Goal: Contribute content: Contribute content

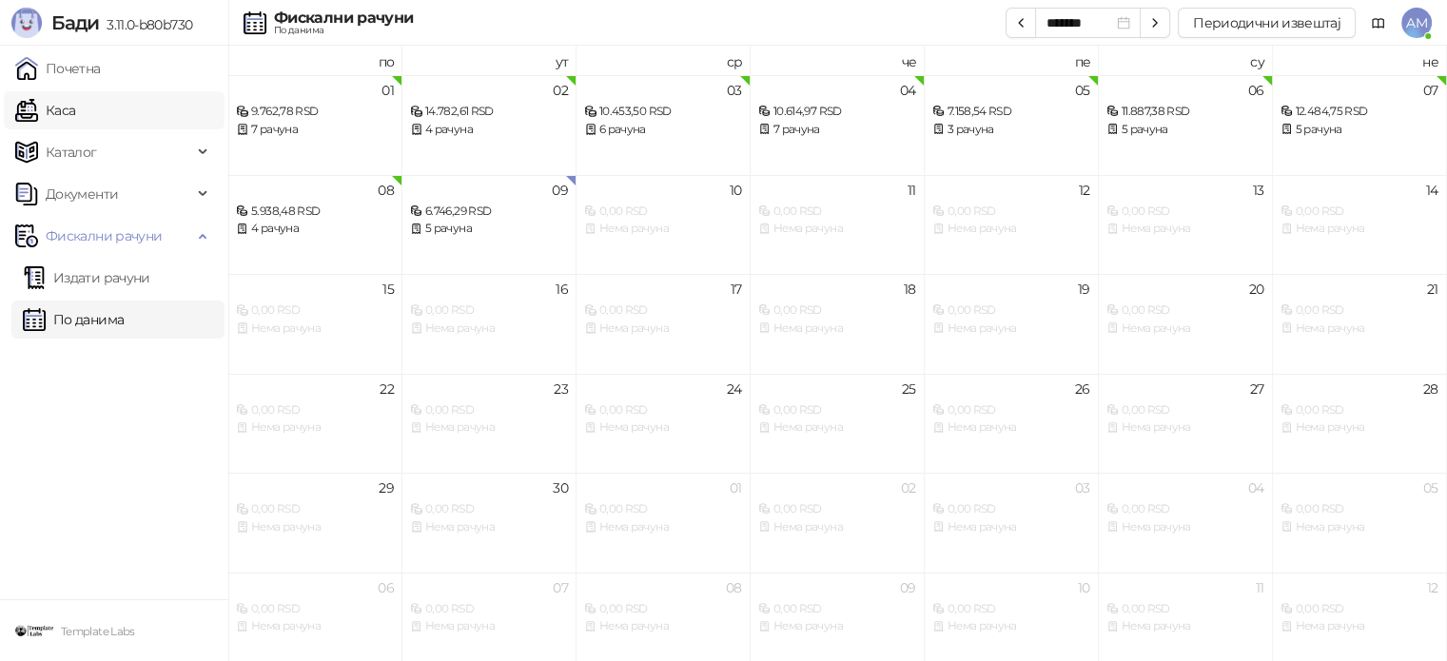
click at [75, 105] on link "Каса" at bounding box center [45, 110] width 60 height 38
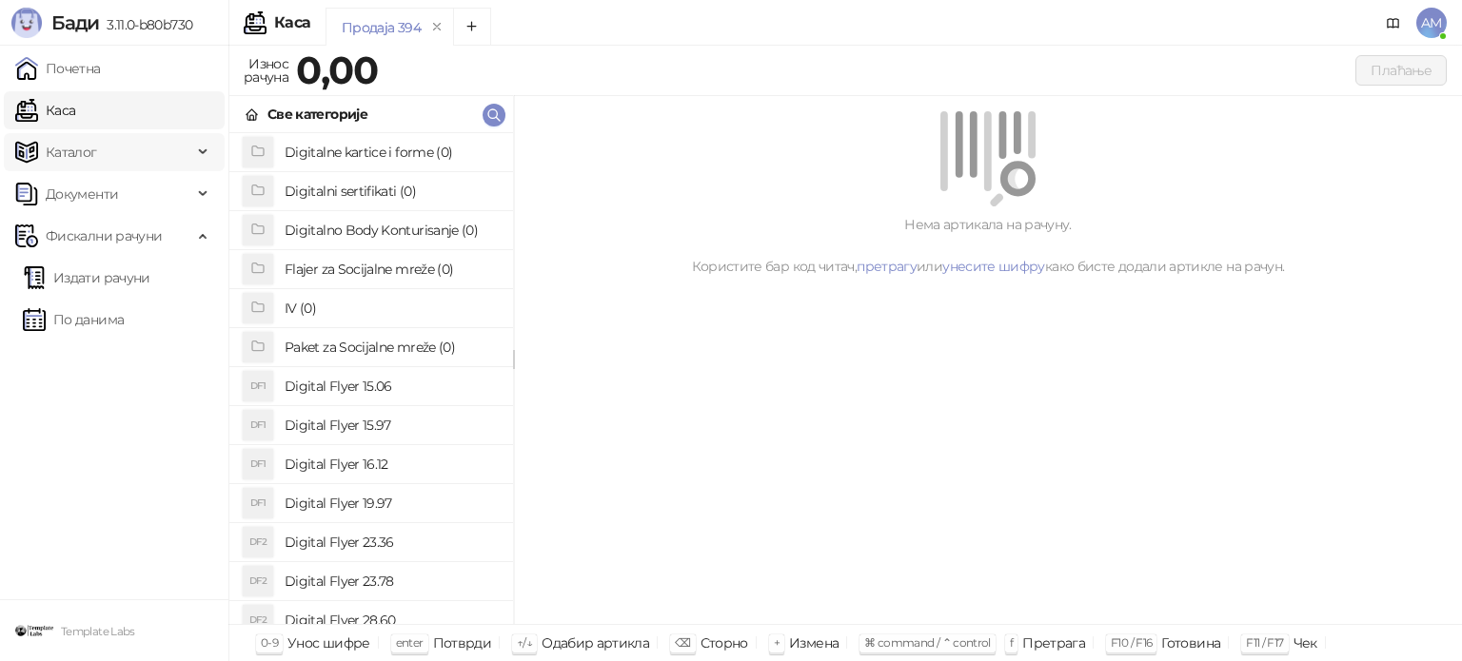
click at [137, 155] on span "Каталог" at bounding box center [103, 152] width 177 height 38
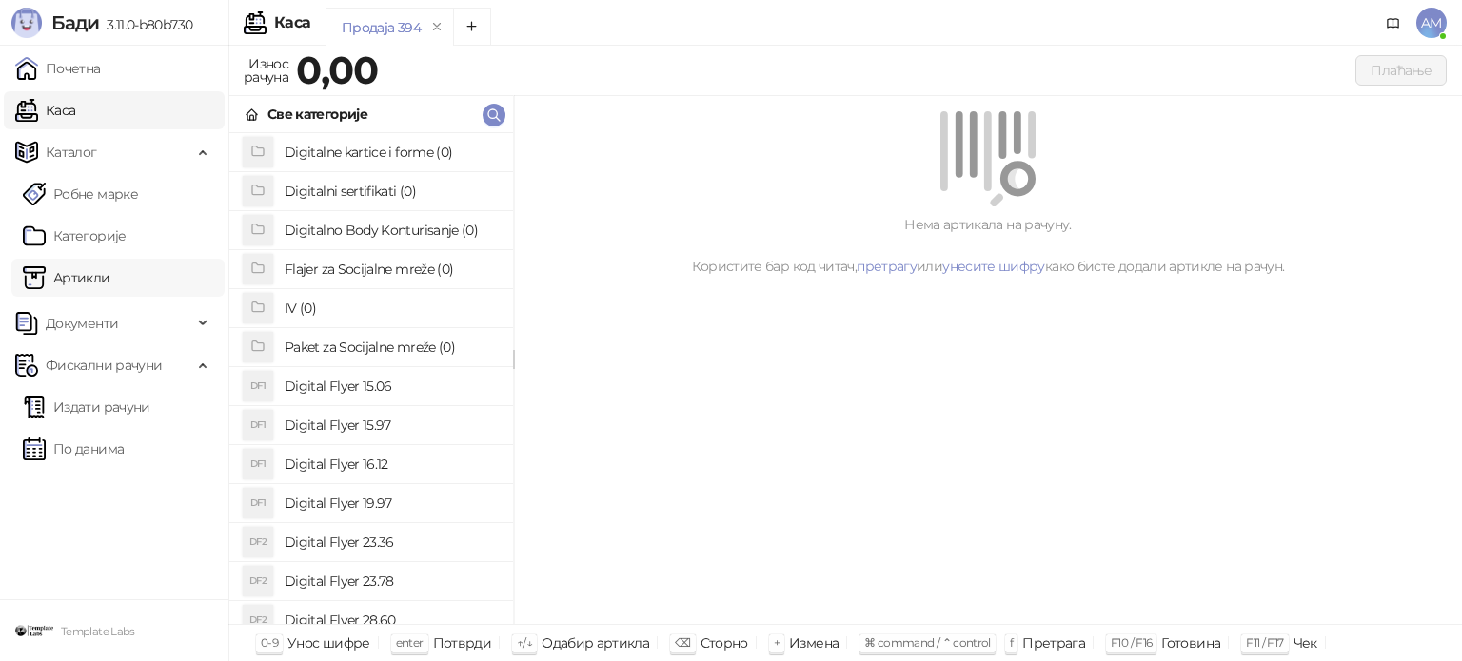
click at [110, 277] on link "Артикли" at bounding box center [67, 278] width 88 height 38
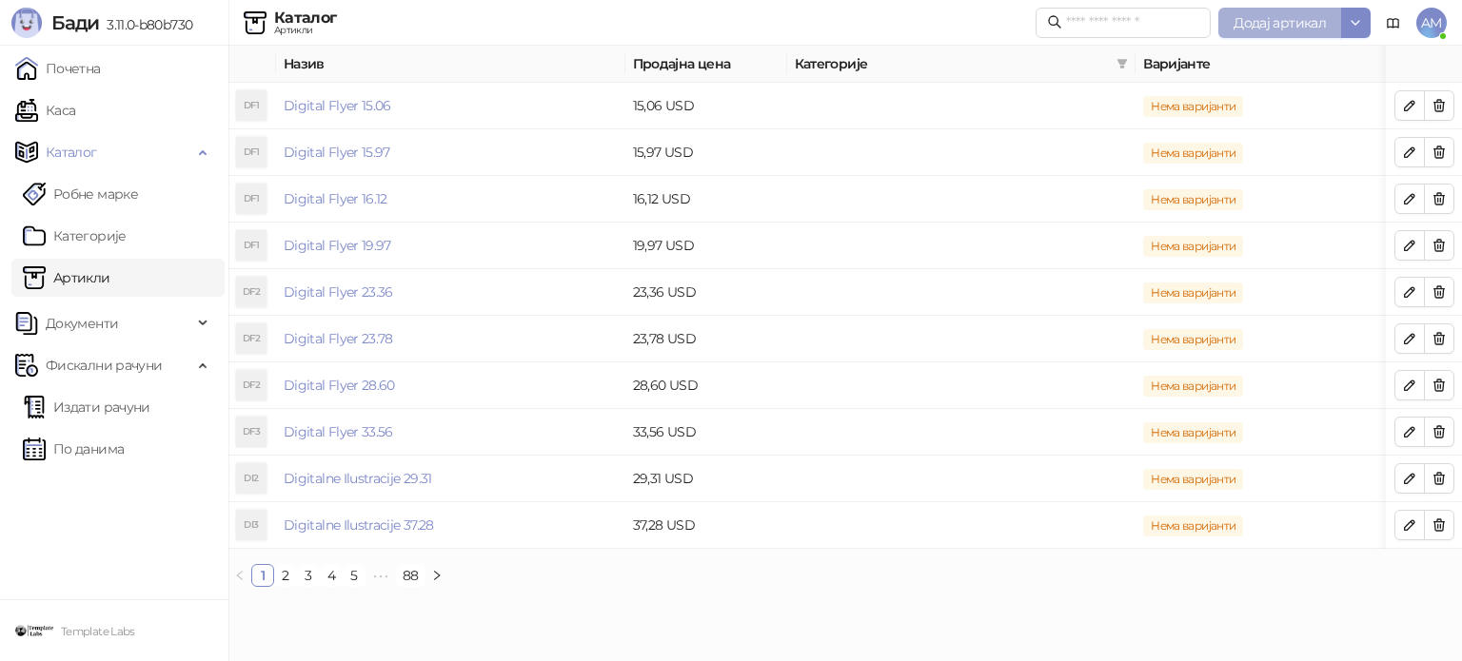
click at [1248, 20] on span "Додај артикал" at bounding box center [1279, 22] width 92 height 17
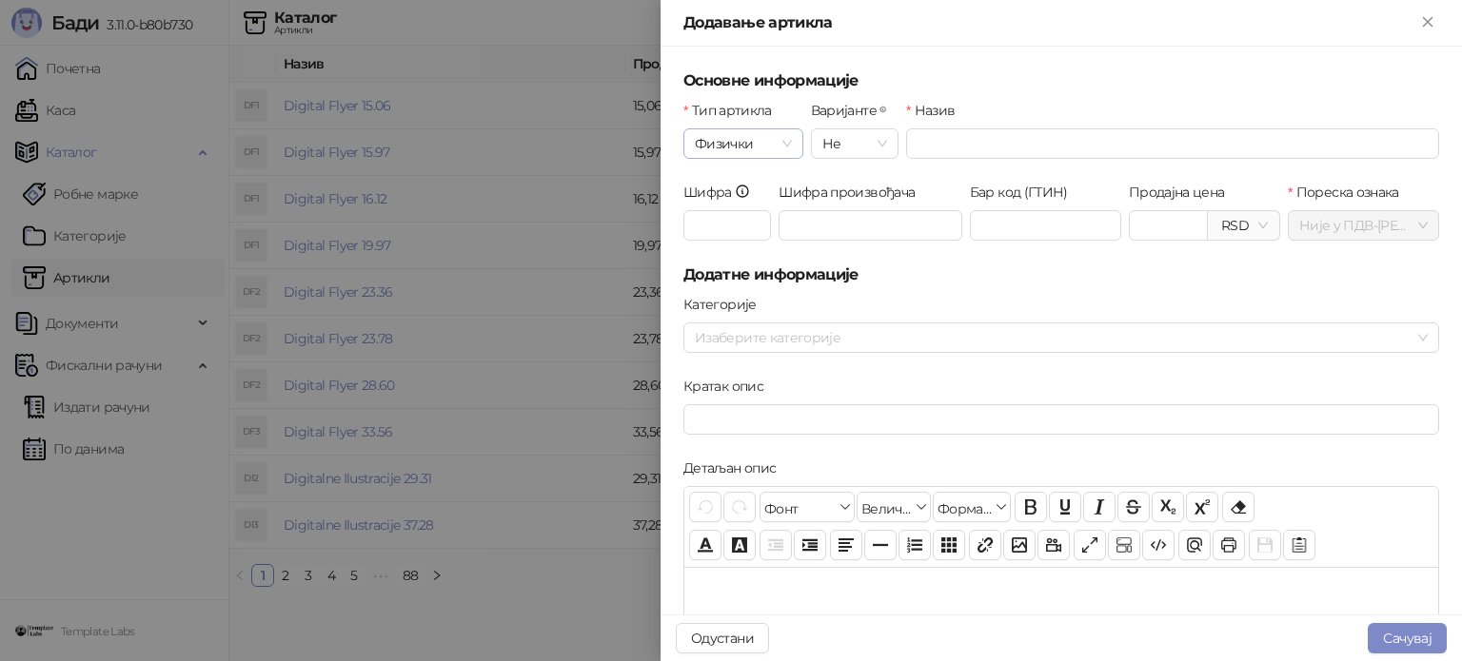
click at [748, 147] on span "Физички" at bounding box center [743, 143] width 97 height 29
click at [746, 238] on div "Услуга" at bounding box center [741, 242] width 87 height 21
click at [955, 135] on input "Назив" at bounding box center [1172, 143] width 533 height 30
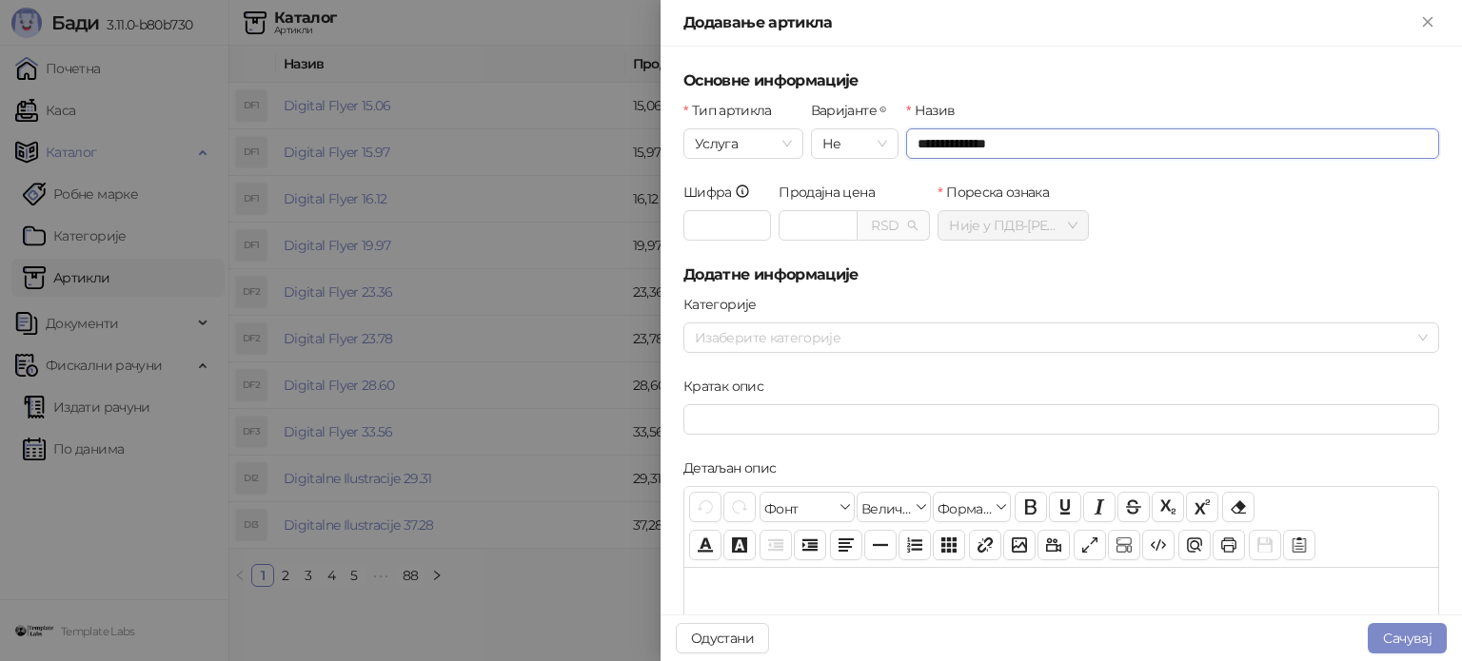
click at [886, 220] on span "RSD" at bounding box center [893, 225] width 49 height 29
type input "**********"
click at [883, 292] on div "USD - Američki Dolar" at bounding box center [931, 294] width 126 height 21
click at [781, 221] on input "Продајна цена" at bounding box center [817, 225] width 77 height 29
type input "*******"
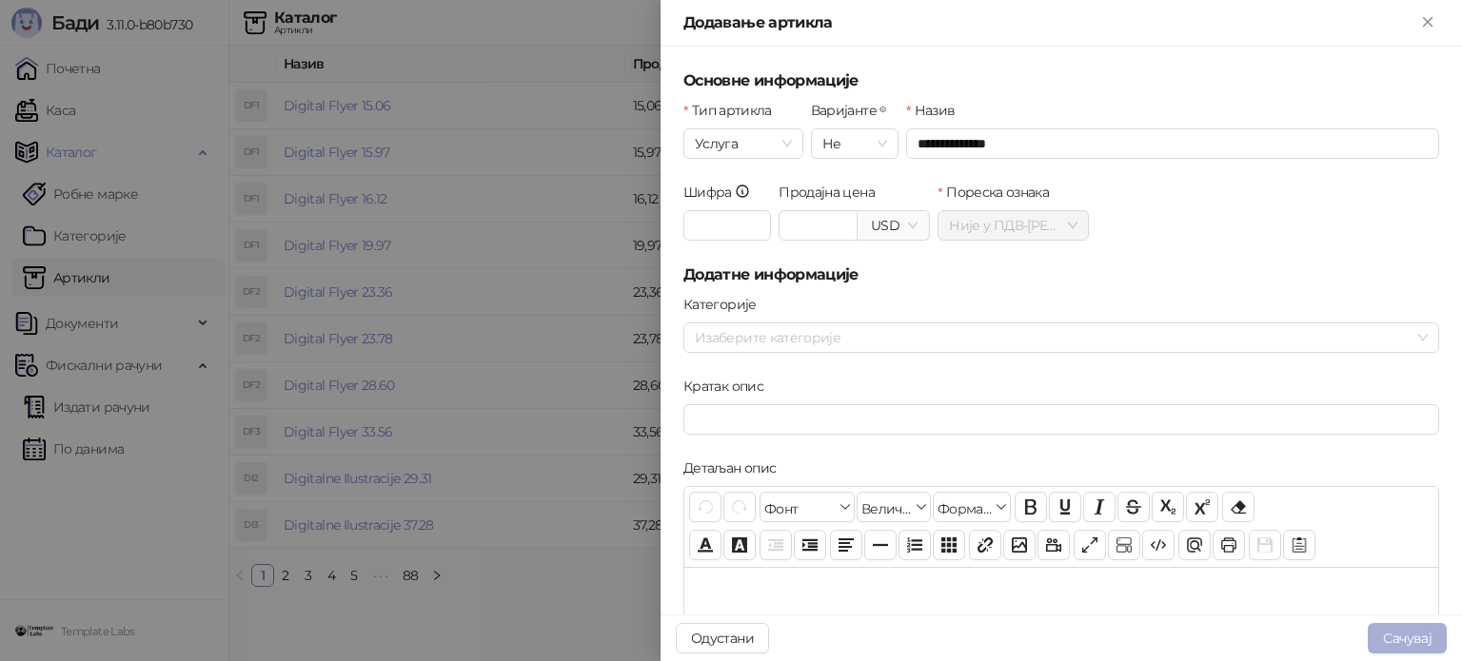
click at [1405, 639] on button "Сачувај" at bounding box center [1406, 638] width 79 height 30
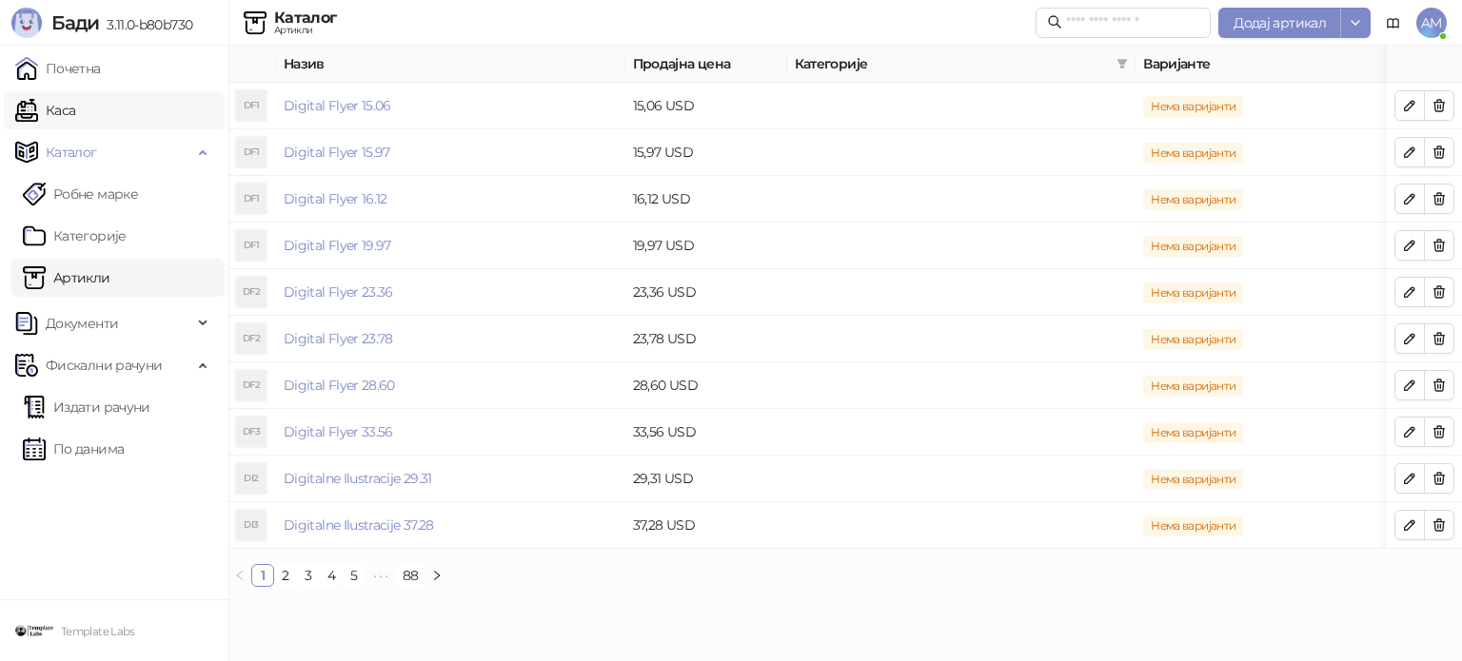
click at [75, 98] on link "Каса" at bounding box center [45, 110] width 60 height 38
